Goal: Information Seeking & Learning: Learn about a topic

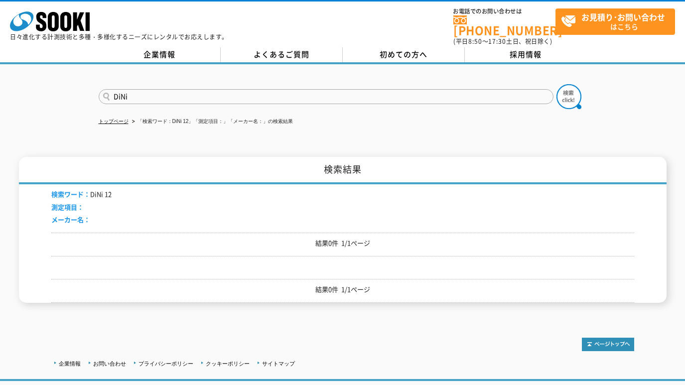
drag, startPoint x: 145, startPoint y: 89, endPoint x: 77, endPoint y: 86, distance: 67.3
click at [77, 86] on div "DiNi" at bounding box center [342, 88] width 685 height 48
type input "UFP-20"
click at [582, 92] on form "UFP-20" at bounding box center [343, 98] width 488 height 28
click at [571, 91] on img at bounding box center [569, 96] width 25 height 25
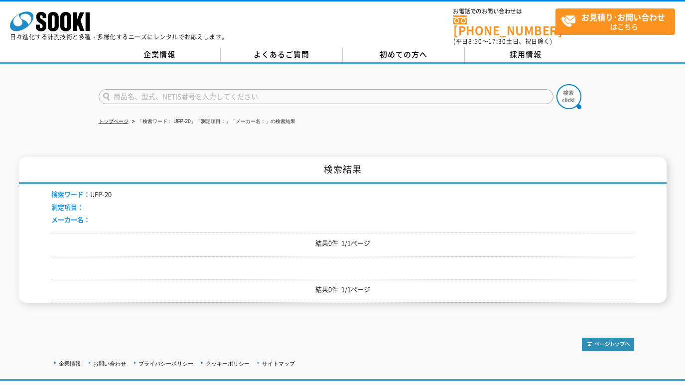
drag, startPoint x: 163, startPoint y: 88, endPoint x: 221, endPoint y: 90, distance: 58.3
click at [165, 89] on input "text" at bounding box center [326, 96] width 455 height 15
paste input "UFP-20"
type input "UFP"
click at [575, 91] on img at bounding box center [569, 96] width 25 height 25
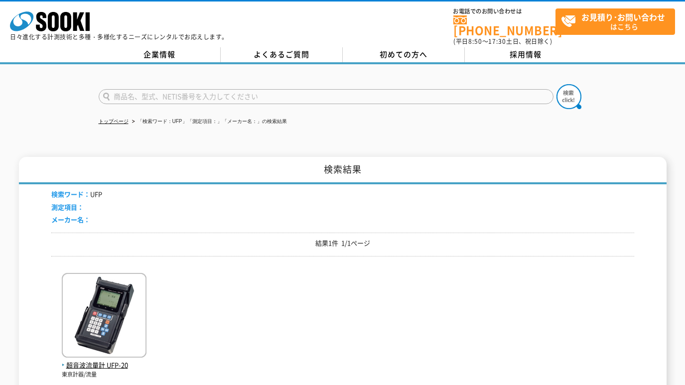
click at [123, 288] on img at bounding box center [104, 316] width 85 height 87
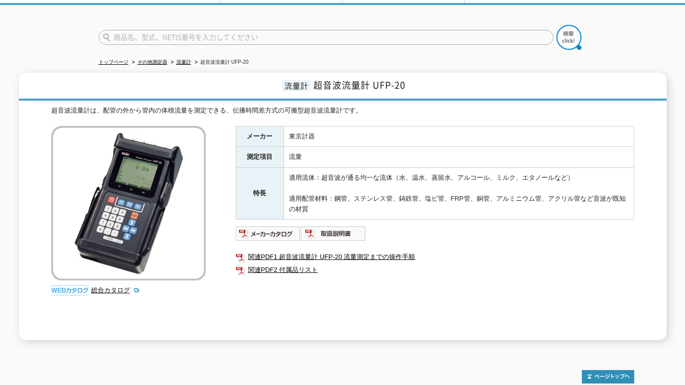
scroll to position [83, 0]
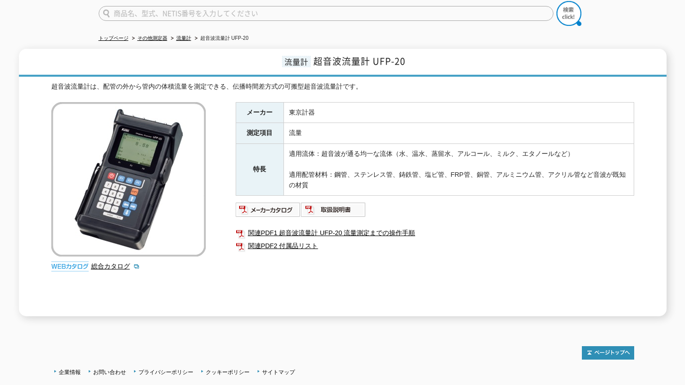
click at [293, 241] on link "関連PDF2 付属品リスト" at bounding box center [435, 246] width 399 height 13
click at [280, 202] on img at bounding box center [268, 210] width 65 height 16
click at [275, 202] on img at bounding box center [268, 210] width 65 height 16
click at [324, 202] on img at bounding box center [333, 210] width 65 height 16
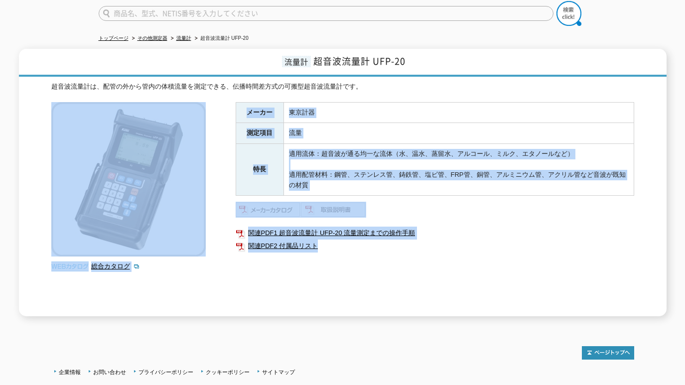
drag, startPoint x: 621, startPoint y: 310, endPoint x: 599, endPoint y: 294, distance: 27.5
click at [613, 305] on div "トップページ その他測定器 流量計 超音波流量計 UFP-20 流量計 超音波流量計 UFP-20 超音波流量計は、配管の外から管内の体積流量を測定できる、伝…" at bounding box center [342, 153] width 685 height 345
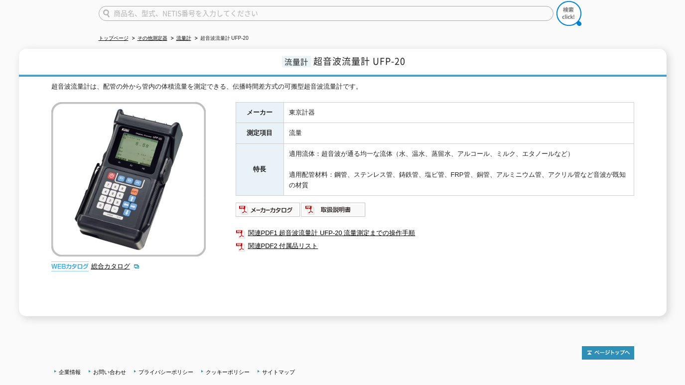
drag, startPoint x: 50, startPoint y: 9, endPoint x: 63, endPoint y: 0, distance: 16.0
click at [51, 9] on div at bounding box center [342, 5] width 685 height 48
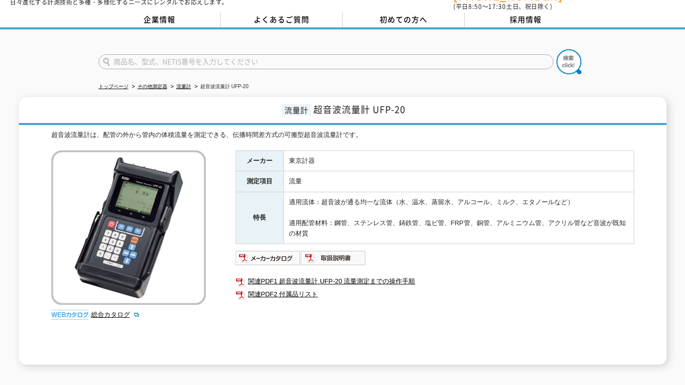
scroll to position [0, 0]
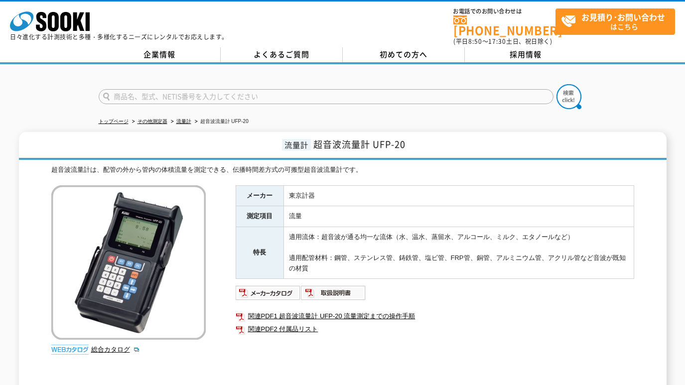
click at [285, 89] on input "text" at bounding box center [326, 96] width 455 height 15
type input "データ"
click at [569, 90] on img at bounding box center [569, 96] width 25 height 25
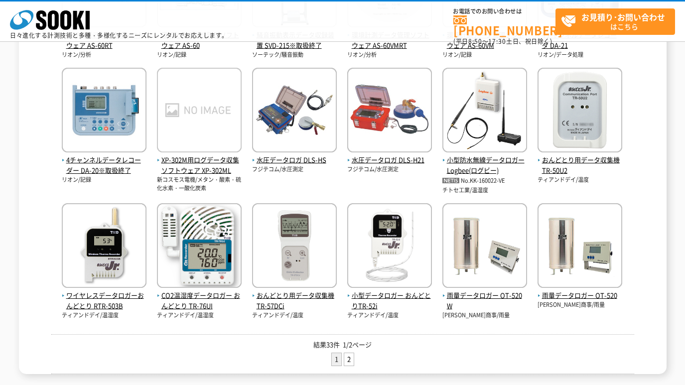
scroll to position [332, 0]
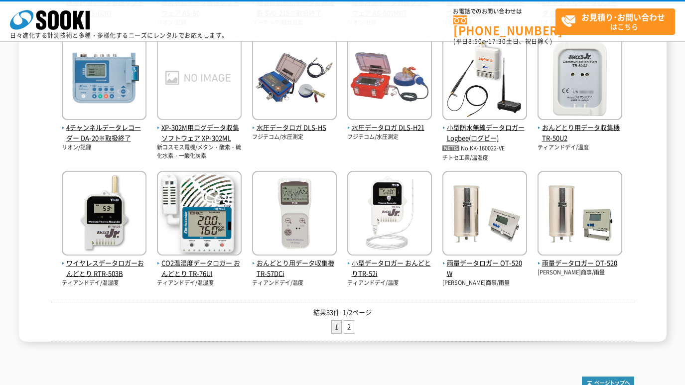
click at [350, 331] on link "2" at bounding box center [348, 327] width 9 height 12
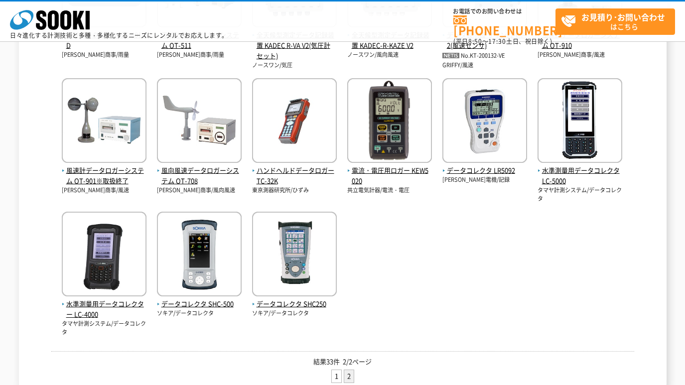
scroll to position [332, 0]
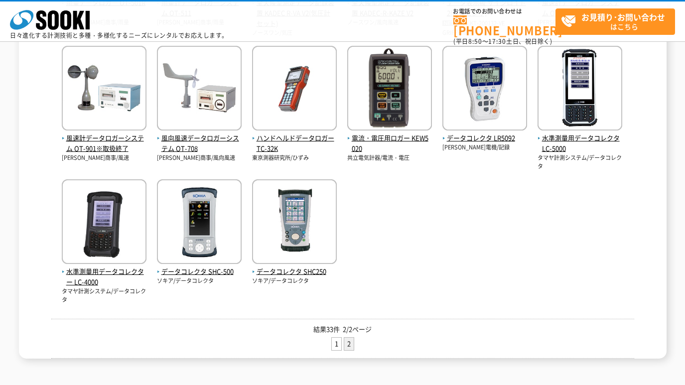
click at [580, 100] on img at bounding box center [580, 89] width 85 height 87
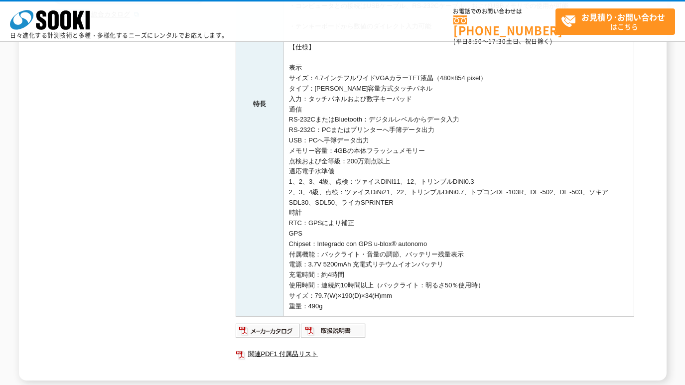
scroll to position [332, 0]
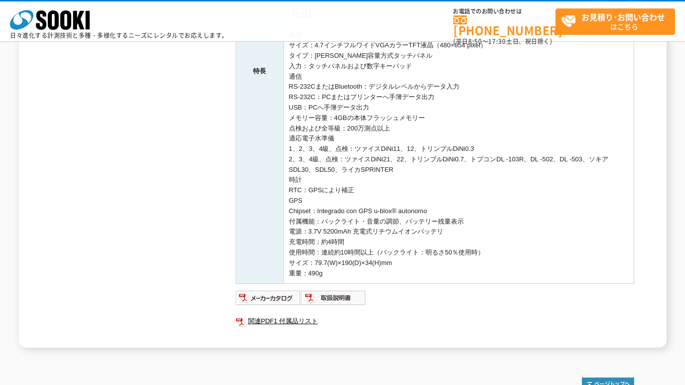
click at [273, 319] on link "関連PDF1 付属品リスト" at bounding box center [435, 321] width 399 height 13
click at [279, 294] on img at bounding box center [268, 298] width 65 height 16
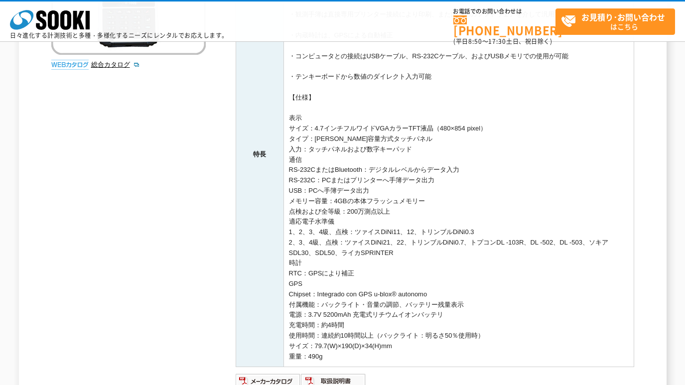
scroll to position [415, 0]
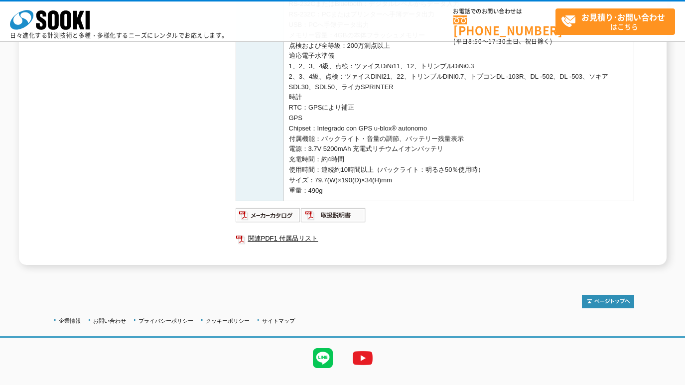
click at [271, 242] on link "関連PDF1 付属品リスト" at bounding box center [435, 238] width 399 height 13
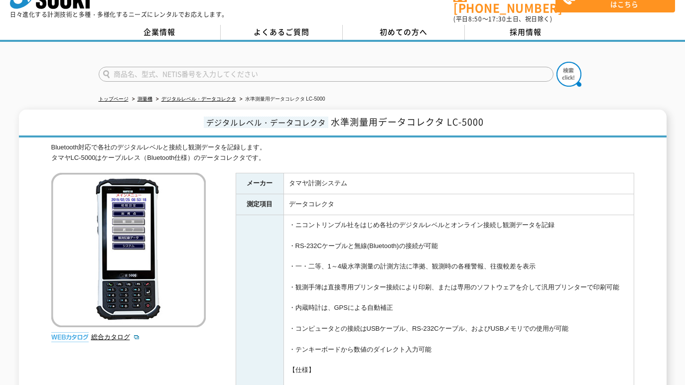
scroll to position [0, 0]
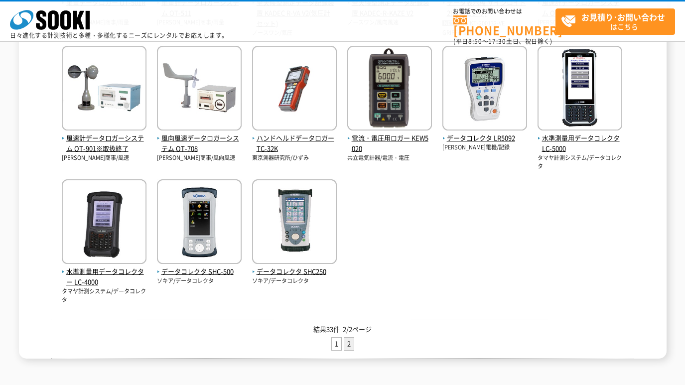
click at [95, 271] on span "水準測量用データコレクター LC-4000" at bounding box center [104, 277] width 85 height 21
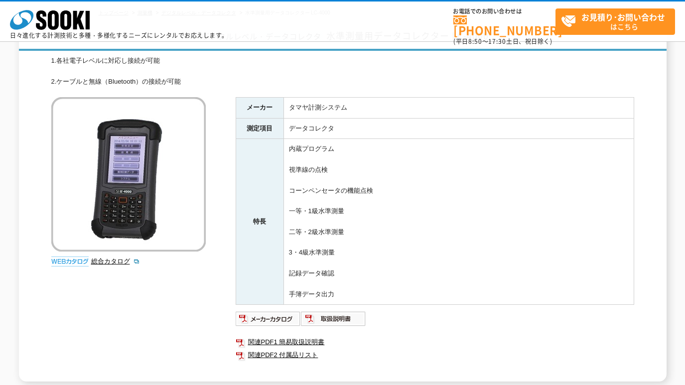
scroll to position [83, 0]
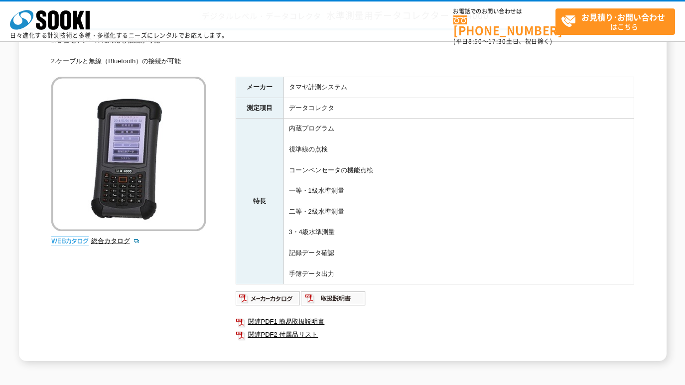
click at [288, 334] on link "関連PDF2 付属品リスト" at bounding box center [435, 334] width 399 height 13
